Goal: Task Accomplishment & Management: Manage account settings

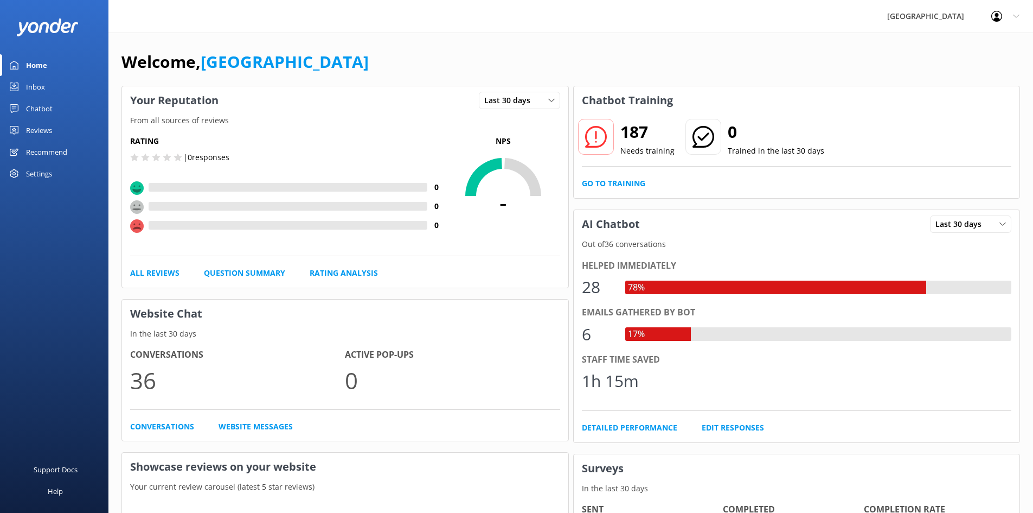
click at [44, 129] on div "Reviews" at bounding box center [39, 130] width 26 height 22
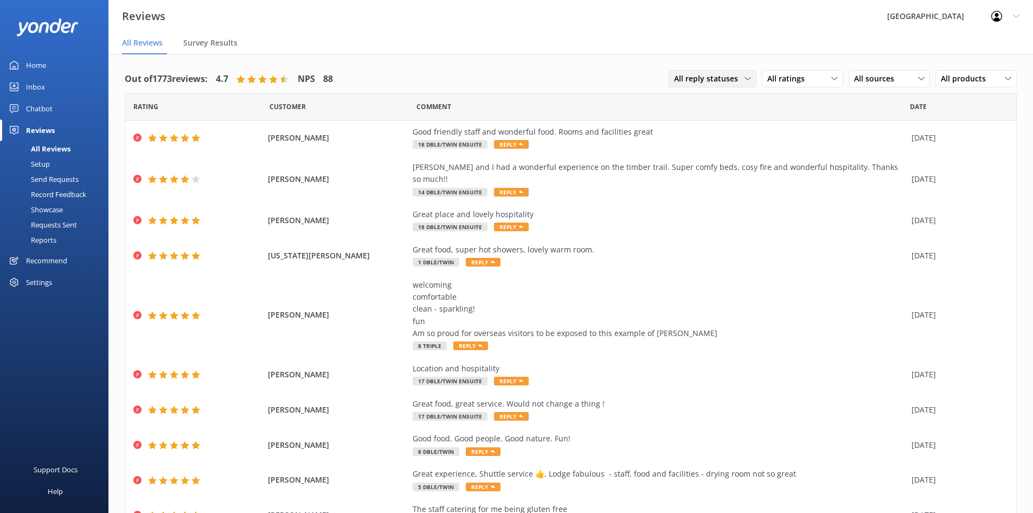
click at [728, 79] on span "All reply statuses" at bounding box center [709, 79] width 71 height 12
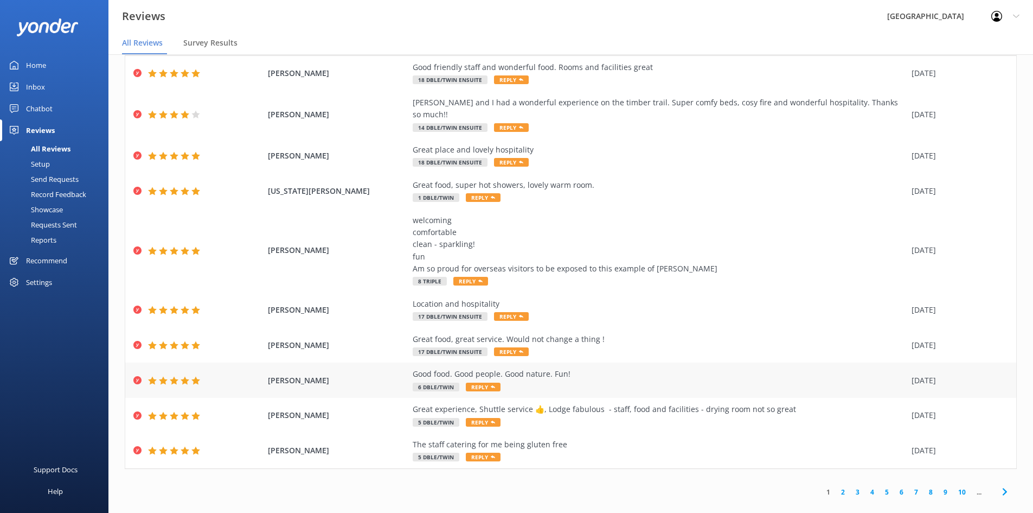
scroll to position [43, 0]
click at [938, 486] on link "9" at bounding box center [945, 491] width 15 height 10
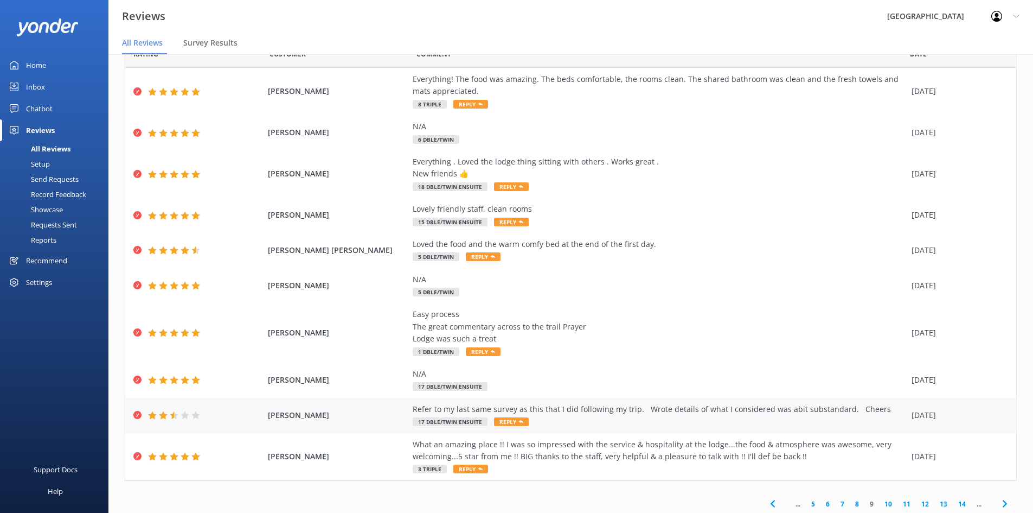
scroll to position [56, 0]
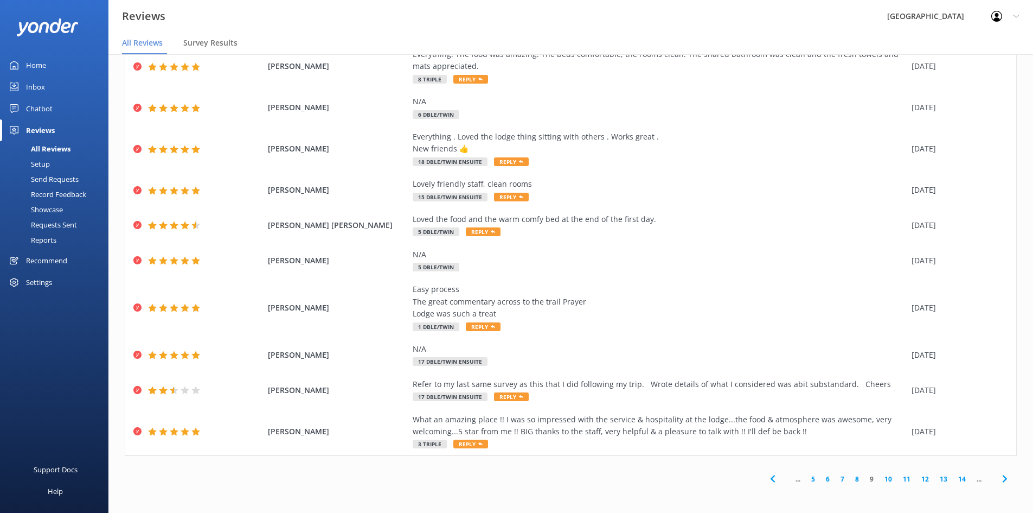
click at [790, 481] on span "..." at bounding box center [798, 479] width 16 height 10
click at [769, 482] on icon at bounding box center [772, 478] width 13 height 13
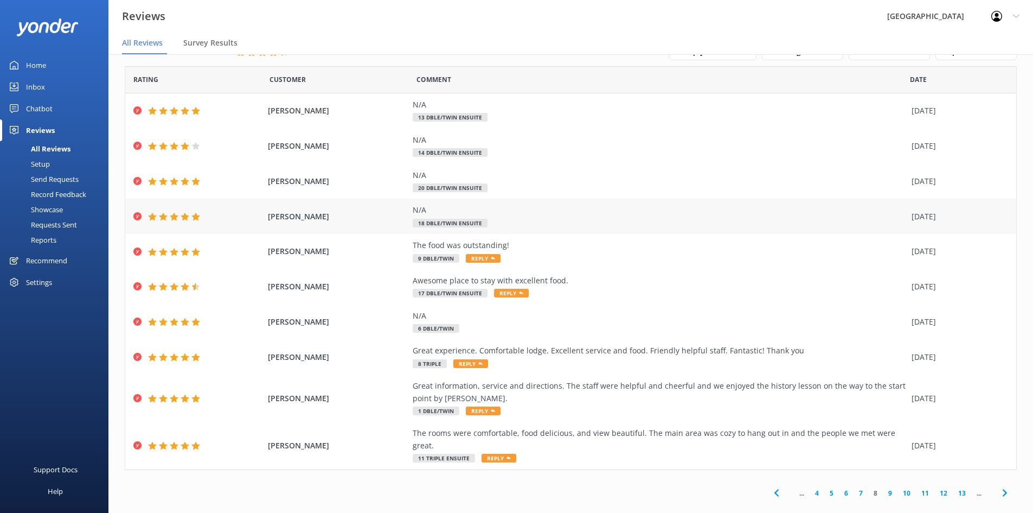
scroll to position [7, 0]
click at [810, 486] on link "4" at bounding box center [817, 491] width 15 height 10
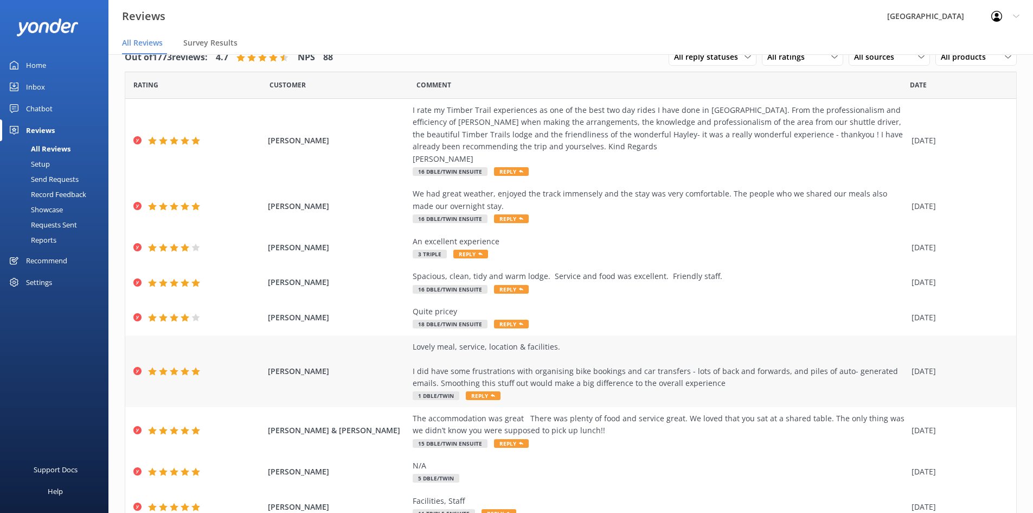
scroll to position [104, 0]
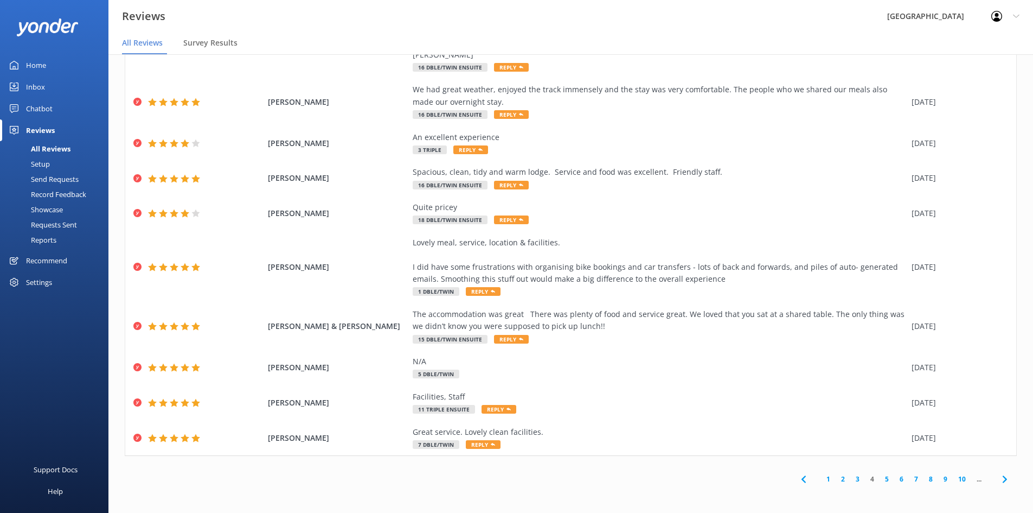
click at [821, 480] on link "1" at bounding box center [828, 479] width 15 height 10
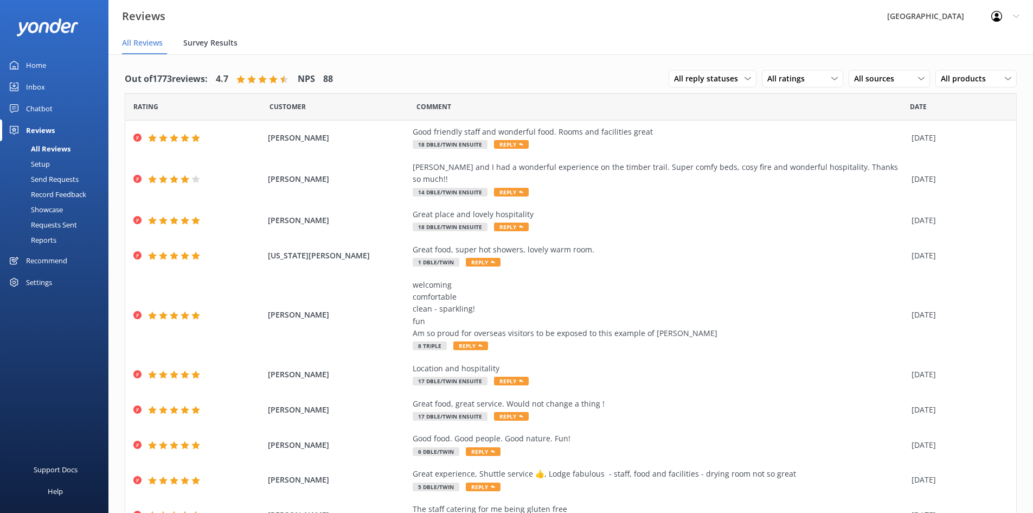
click at [210, 46] on span "Survey Results" at bounding box center [210, 42] width 54 height 11
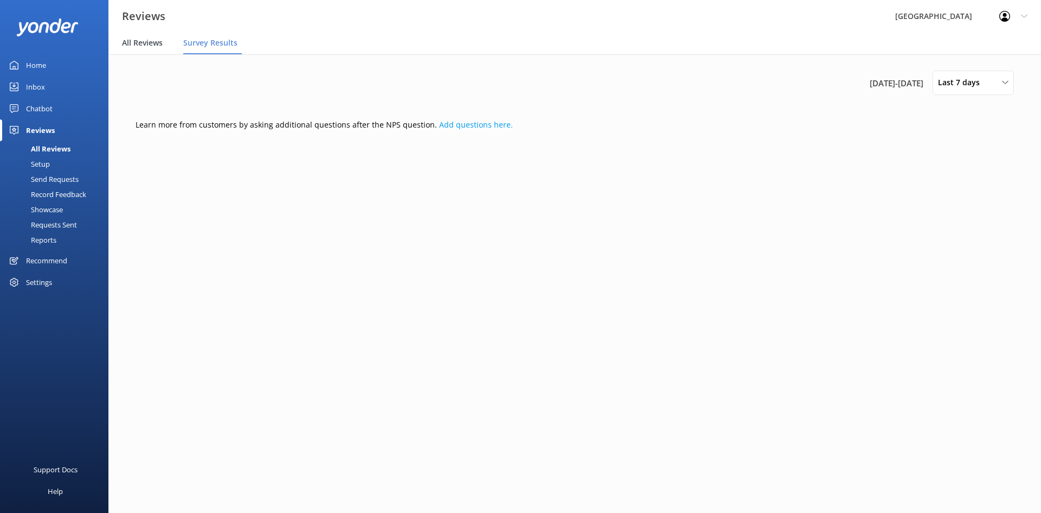
click at [148, 47] on span "All Reviews" at bounding box center [142, 42] width 41 height 11
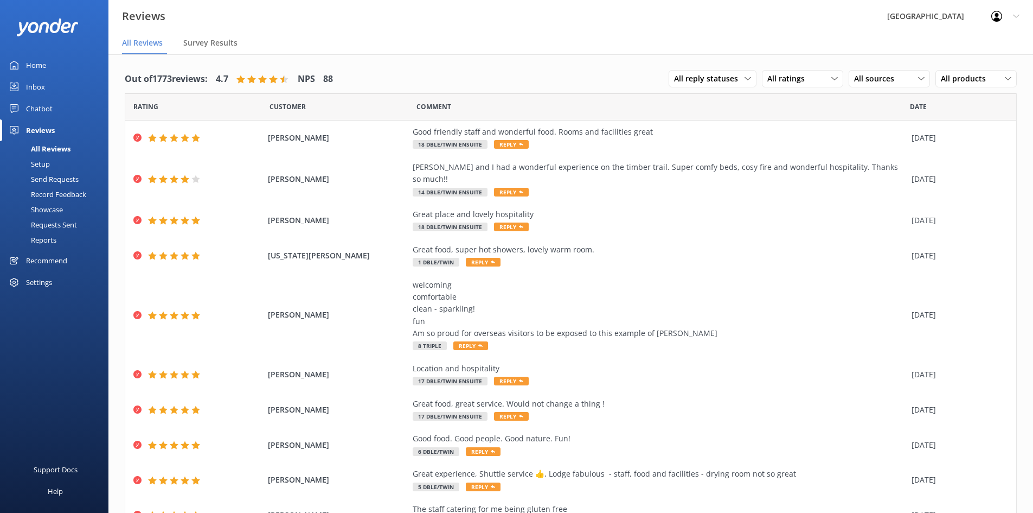
click at [1017, 18] on icon at bounding box center [1016, 16] width 7 height 7
click at [962, 50] on link "Profile Settings" at bounding box center [979, 46] width 108 height 27
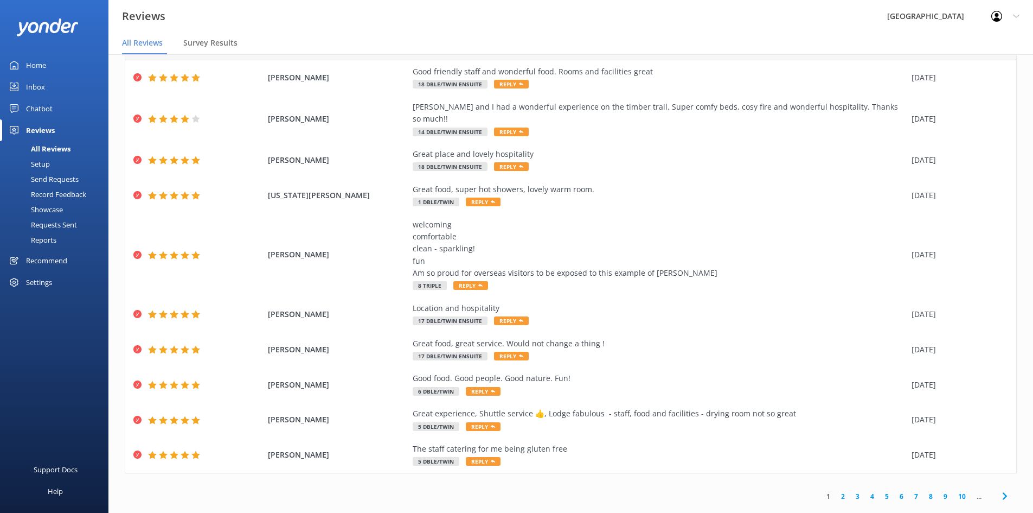
scroll to position [22, 0]
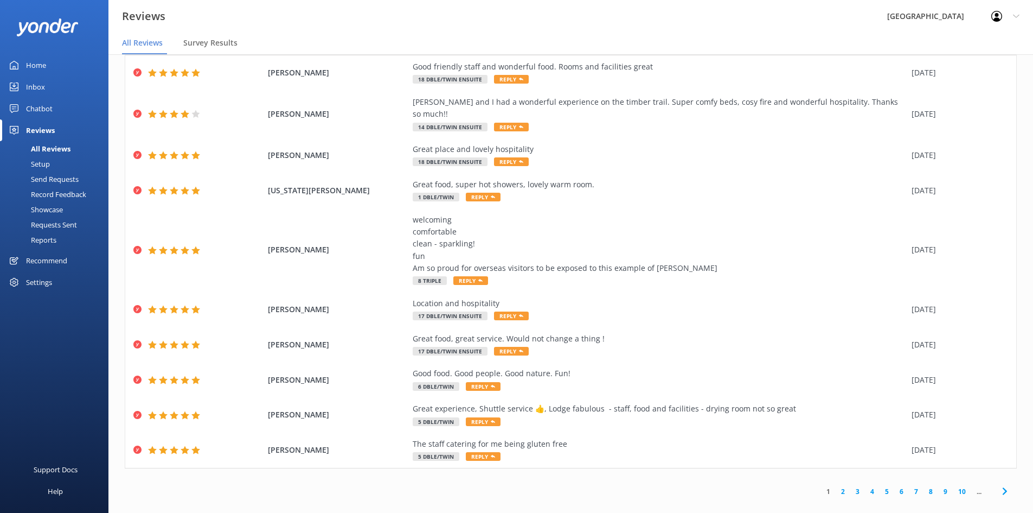
click at [971, 486] on span "..." at bounding box center [979, 491] width 16 height 10
click at [958, 486] on link "10" at bounding box center [962, 491] width 18 height 10
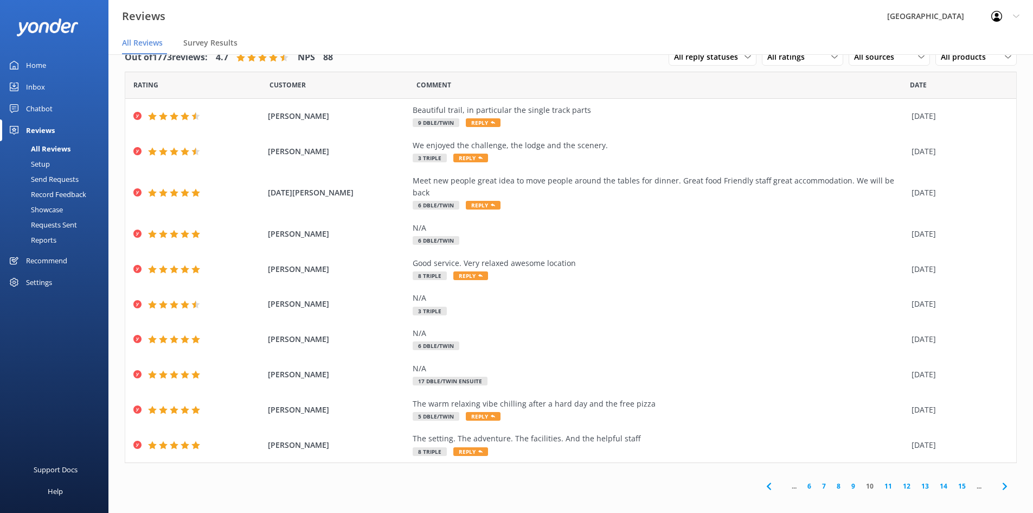
click at [967, 481] on link "15" at bounding box center [962, 486] width 18 height 10
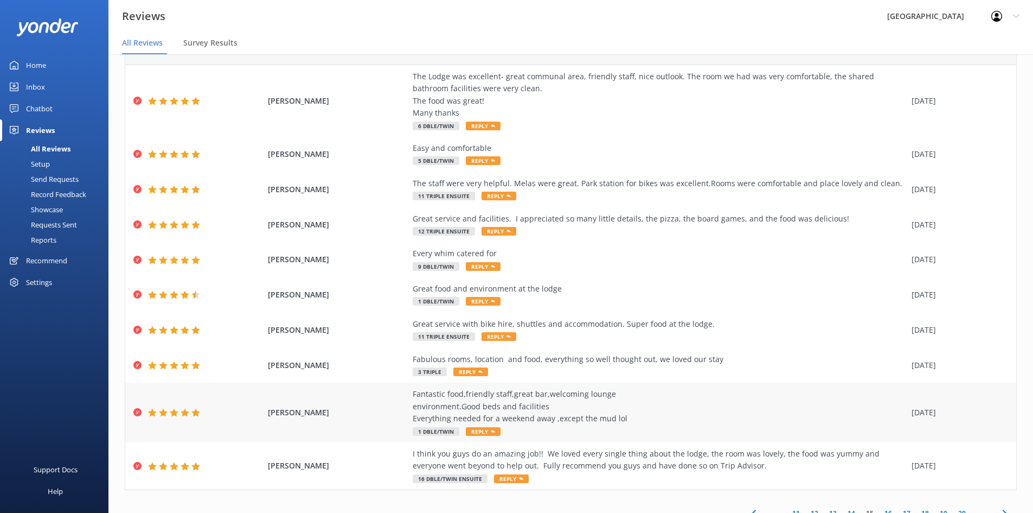
scroll to position [68, 0]
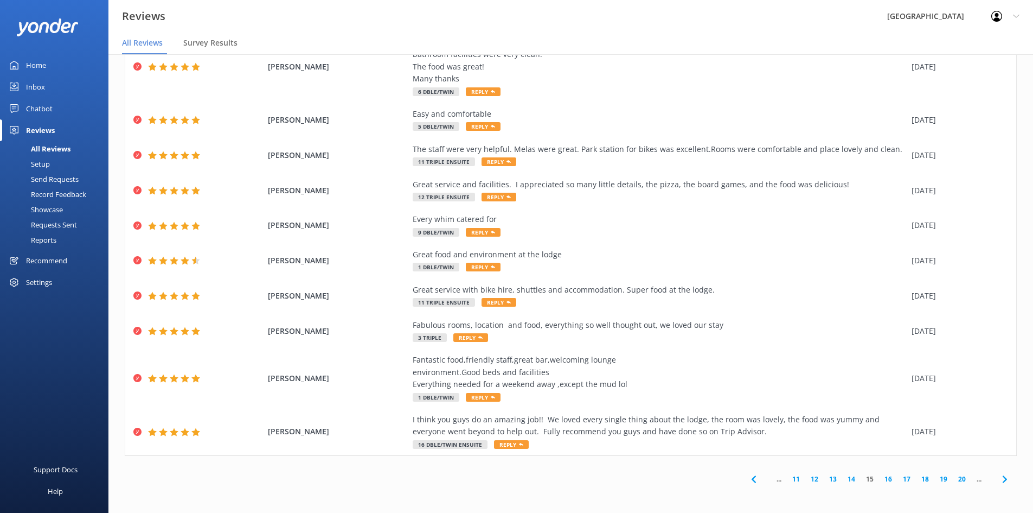
click at [955, 483] on link "20" at bounding box center [962, 479] width 18 height 10
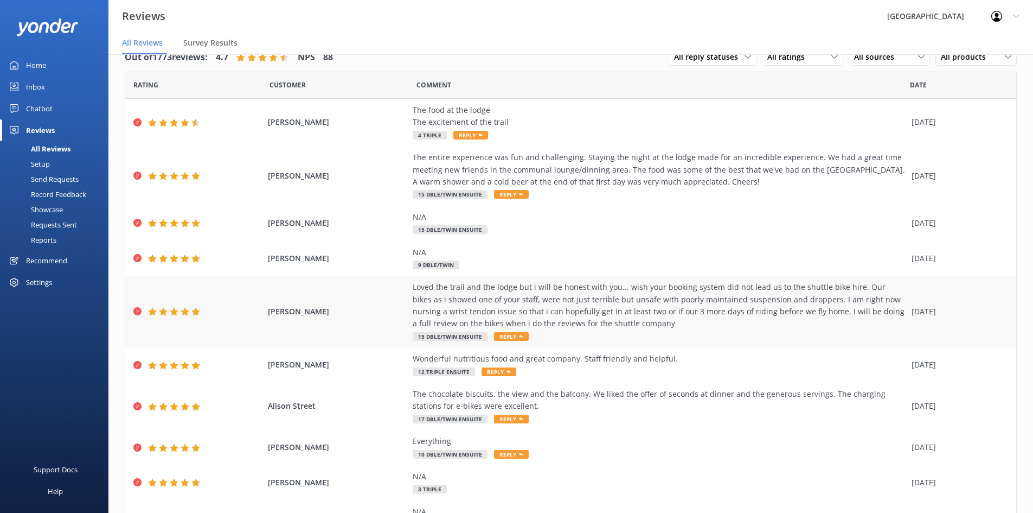
scroll to position [80, 0]
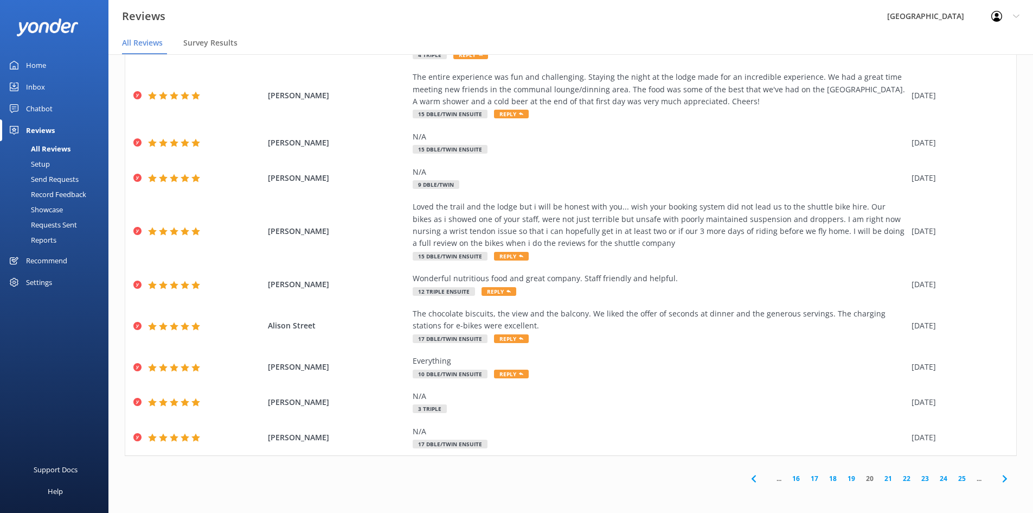
click at [955, 480] on link "25" at bounding box center [962, 478] width 18 height 10
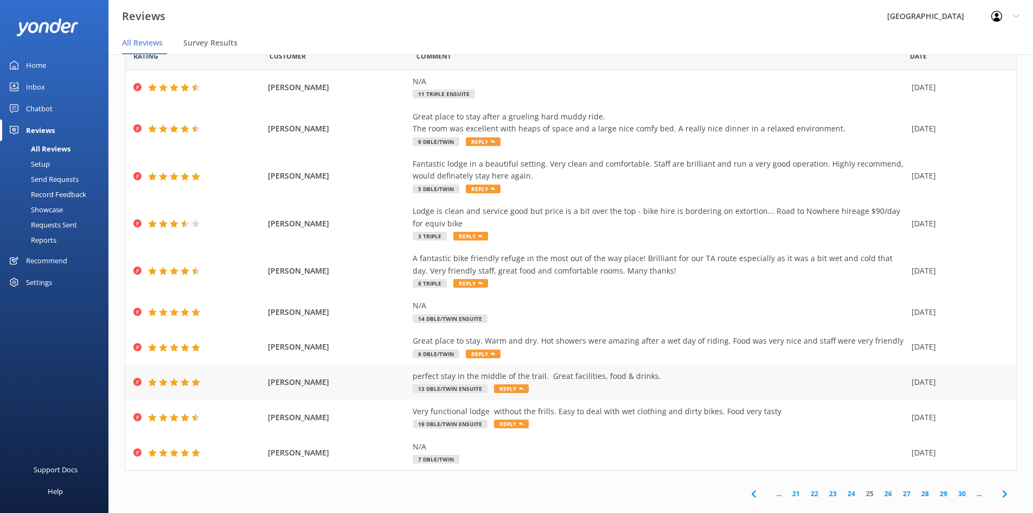
scroll to position [43, 0]
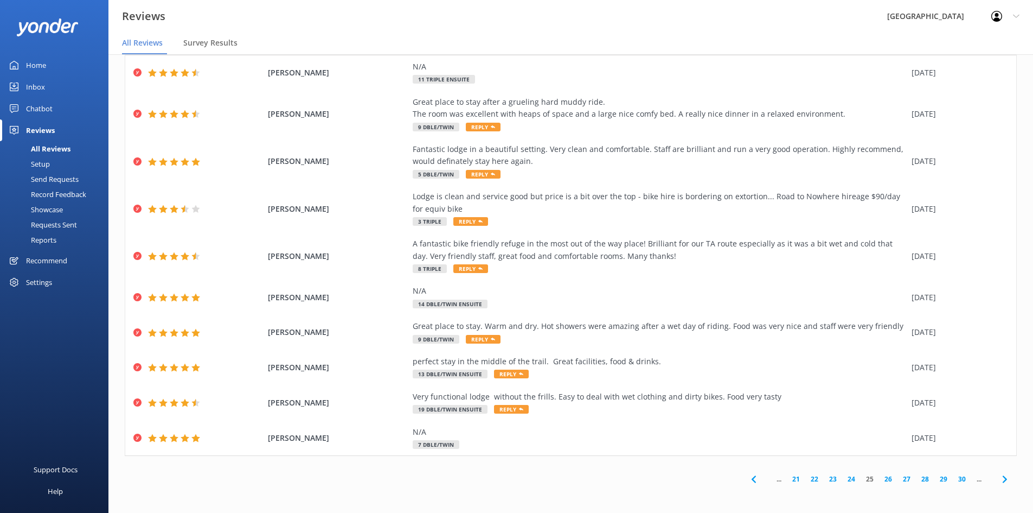
click at [953, 480] on link "30" at bounding box center [962, 479] width 18 height 10
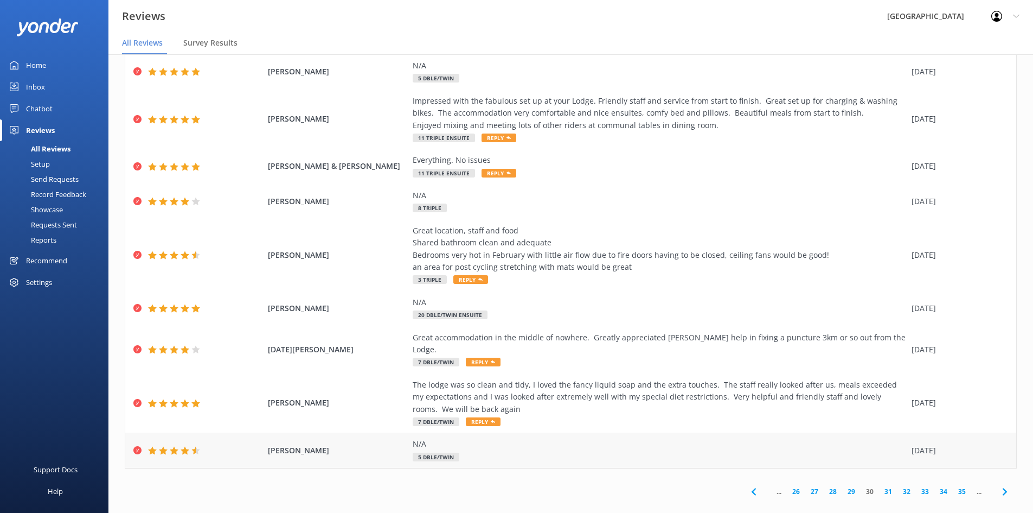
scroll to position [117, 0]
click at [953, 485] on link "35" at bounding box center [962, 490] width 18 height 10
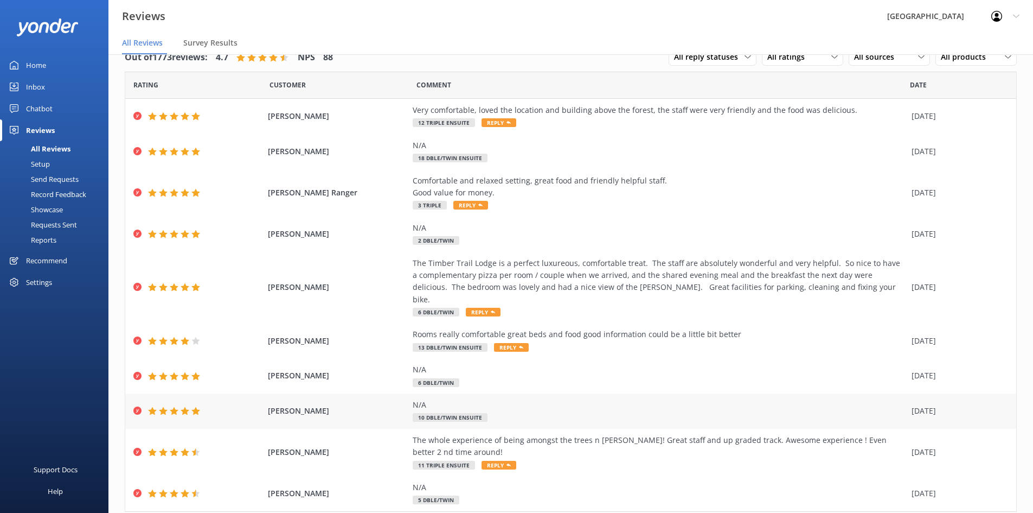
click at [163, 407] on use at bounding box center [163, 411] width 9 height 8
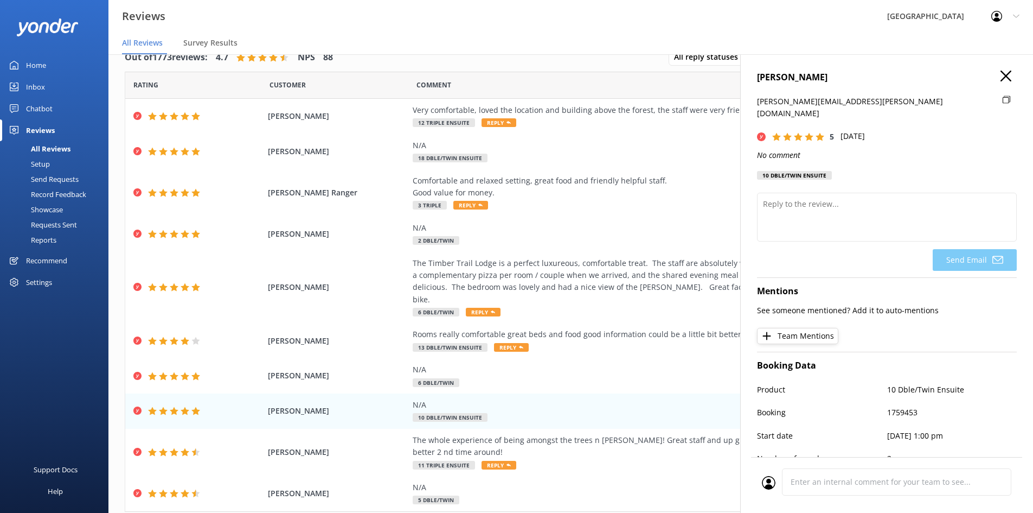
click at [1001, 77] on use "button" at bounding box center [1006, 76] width 11 height 11
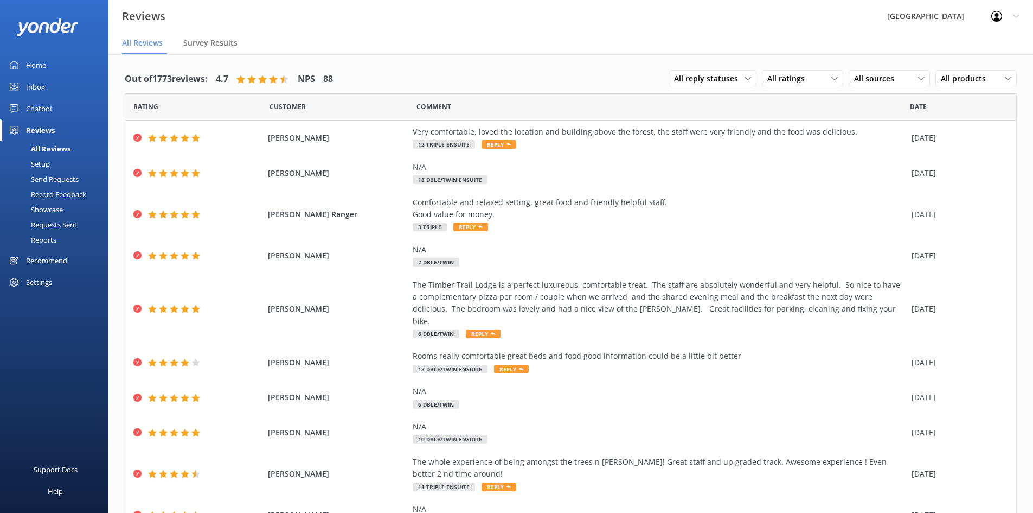
click at [1022, 12] on div "Profile Settings Logout" at bounding box center [1005, 16] width 55 height 33
click at [986, 79] on link "Logout" at bounding box center [979, 73] width 108 height 27
